Goal: Task Accomplishment & Management: Use online tool/utility

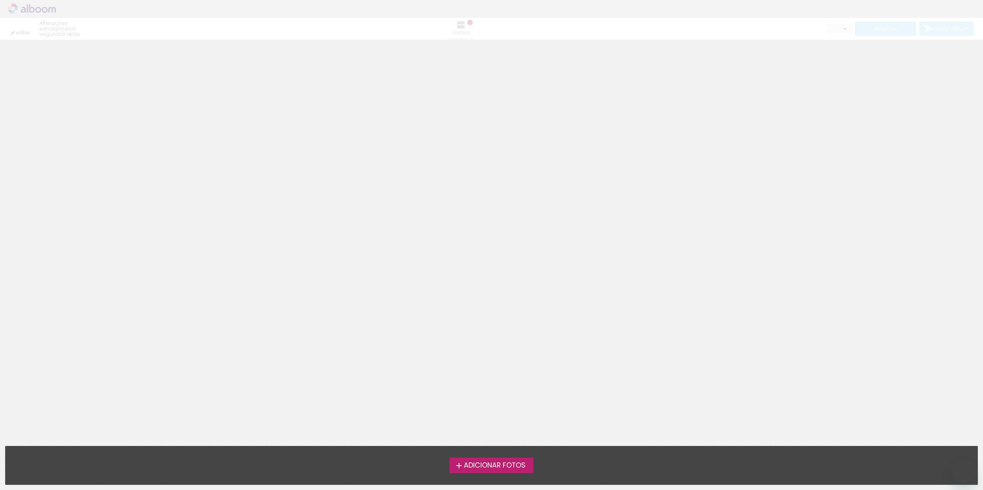
type input "0"
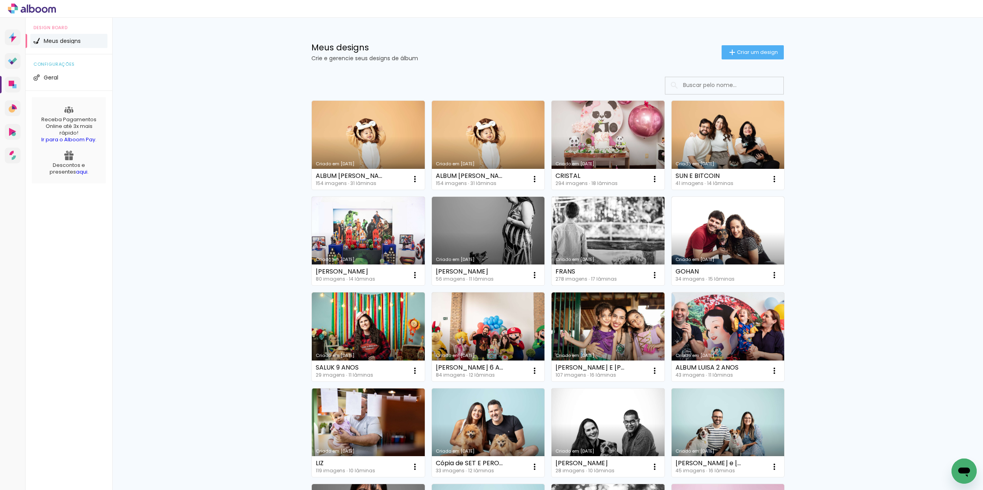
click at [578, 271] on div "FRANS" at bounding box center [585, 271] width 61 height 6
click at [593, 246] on link "Criado em [DATE]" at bounding box center [607, 241] width 113 height 89
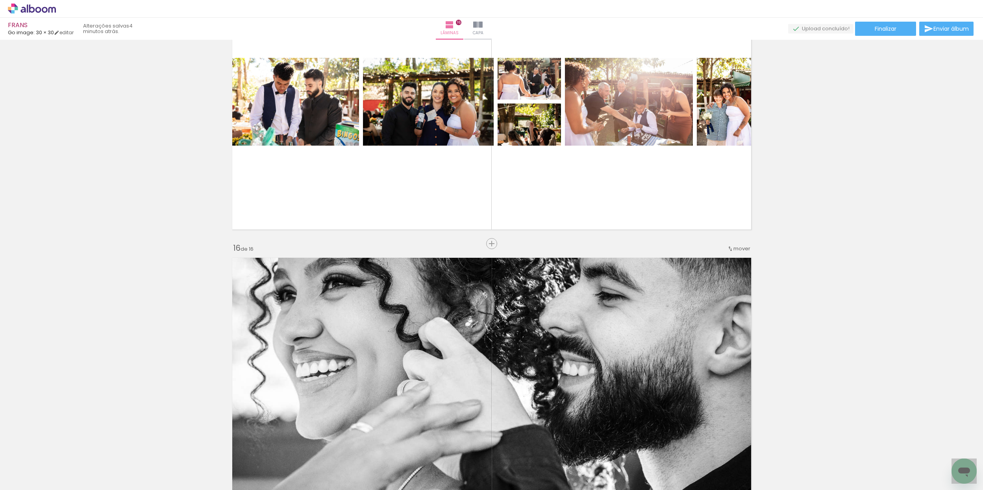
scroll to position [4057, 0]
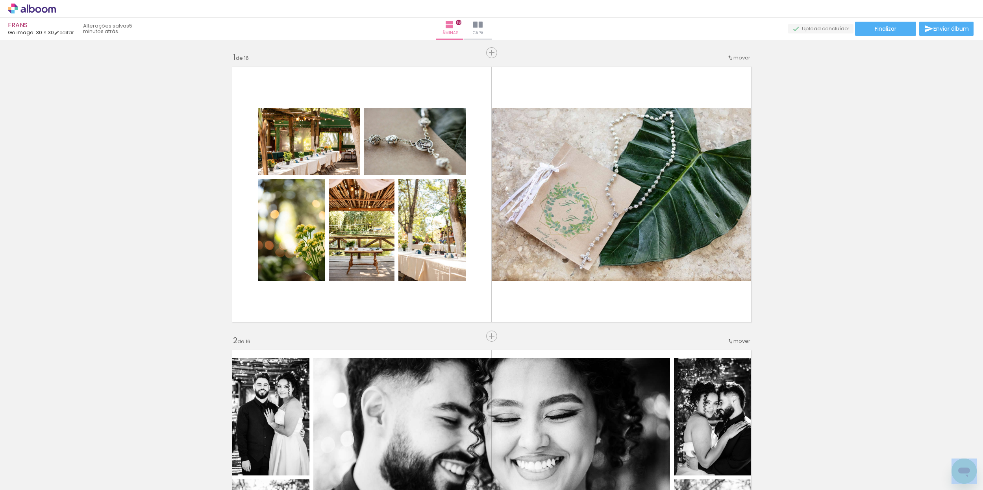
scroll to position [4057, 0]
